Goal: Transaction & Acquisition: Purchase product/service

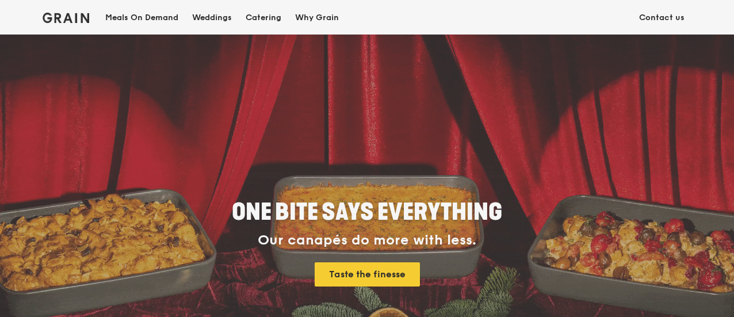
scroll to position [77, 0]
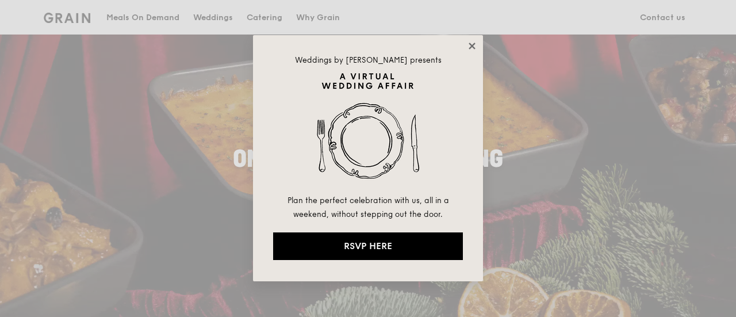
click at [473, 45] on icon at bounding box center [472, 46] width 6 height 6
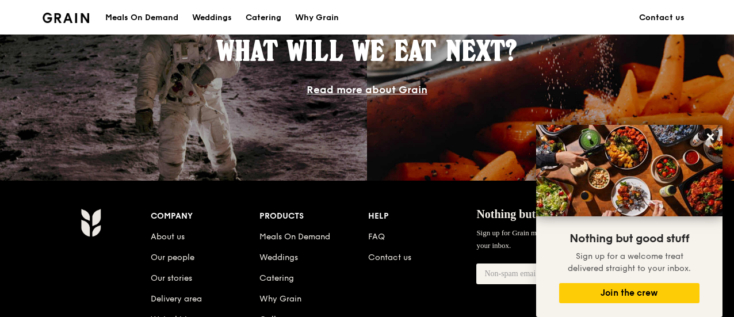
scroll to position [1037, 0]
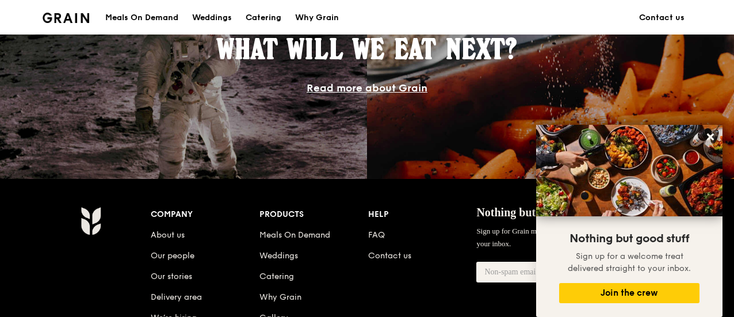
click at [166, 17] on div "Meals On Demand" at bounding box center [141, 18] width 73 height 35
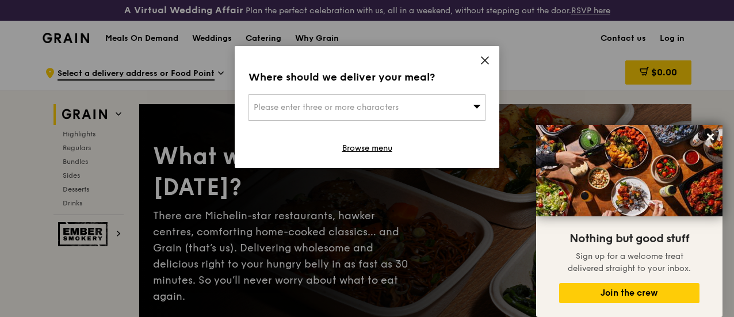
click at [483, 58] on icon at bounding box center [485, 60] width 10 height 10
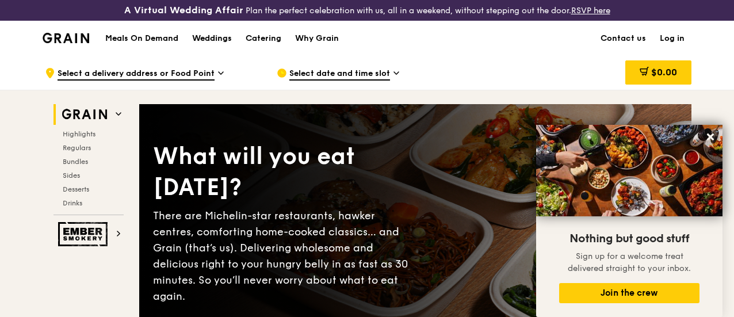
click at [206, 44] on div "Weddings" at bounding box center [212, 38] width 40 height 35
